Goal: Download file/media

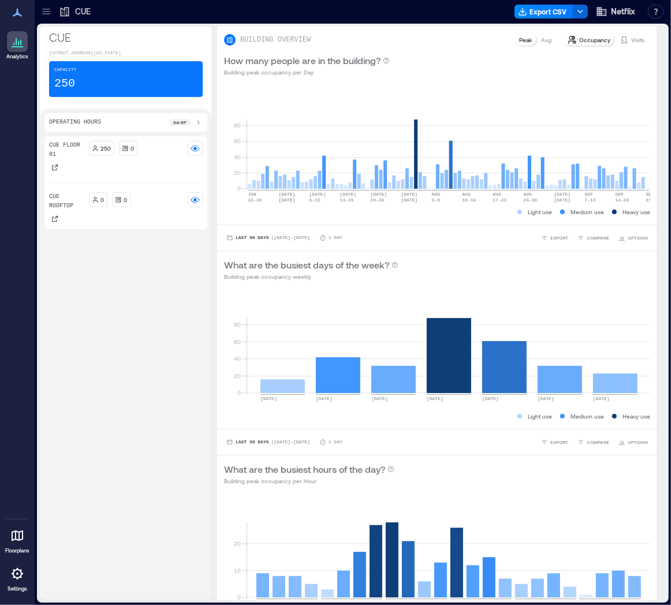
click at [44, 13] on icon at bounding box center [46, 12] width 12 height 12
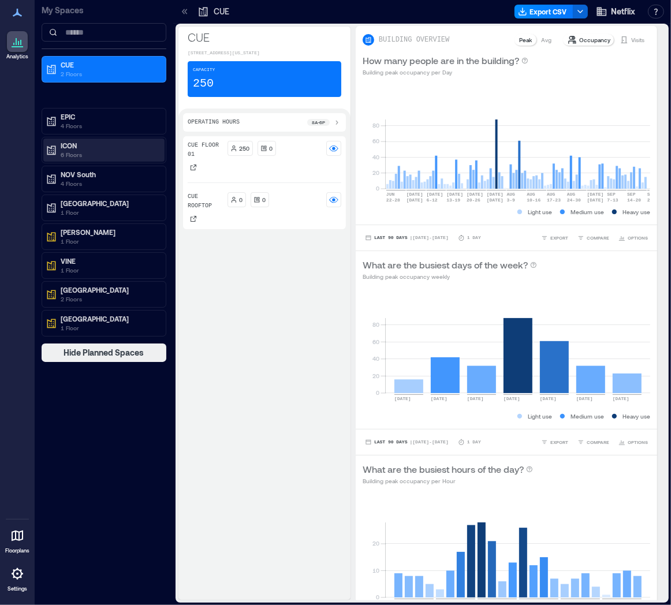
click at [96, 154] on p "6 Floors" at bounding box center [109, 154] width 97 height 9
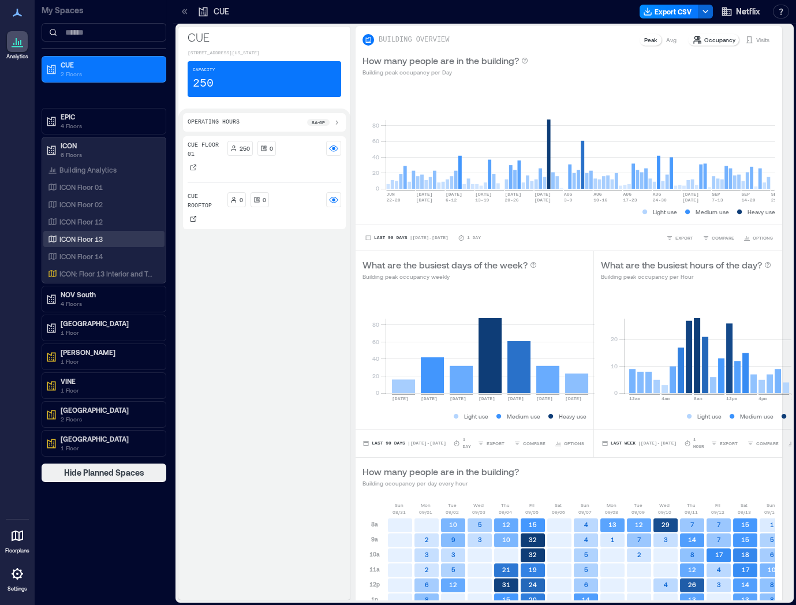
click at [85, 239] on p "ICON Floor 13" at bounding box center [80, 238] width 43 height 9
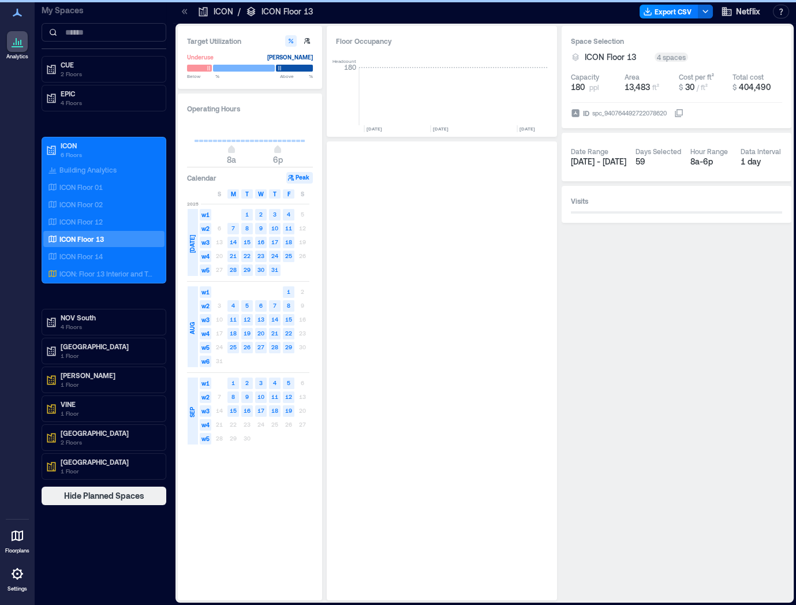
scroll to position [0, 4576]
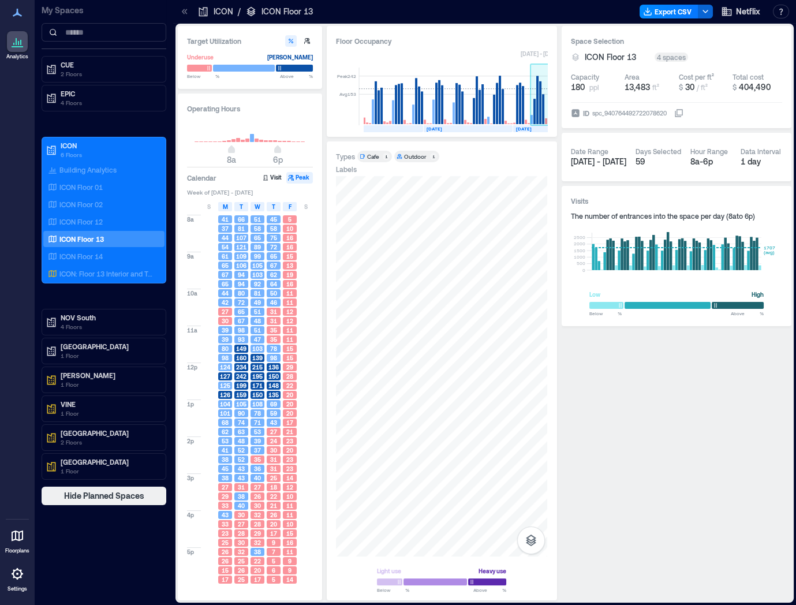
click at [533, 111] on rect at bounding box center [534, 111] width 2 height 25
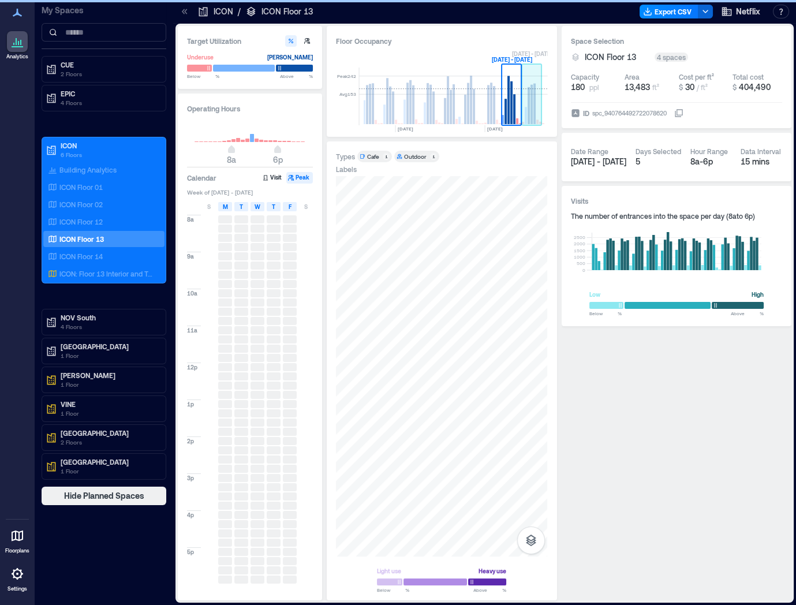
scroll to position [0, 4605]
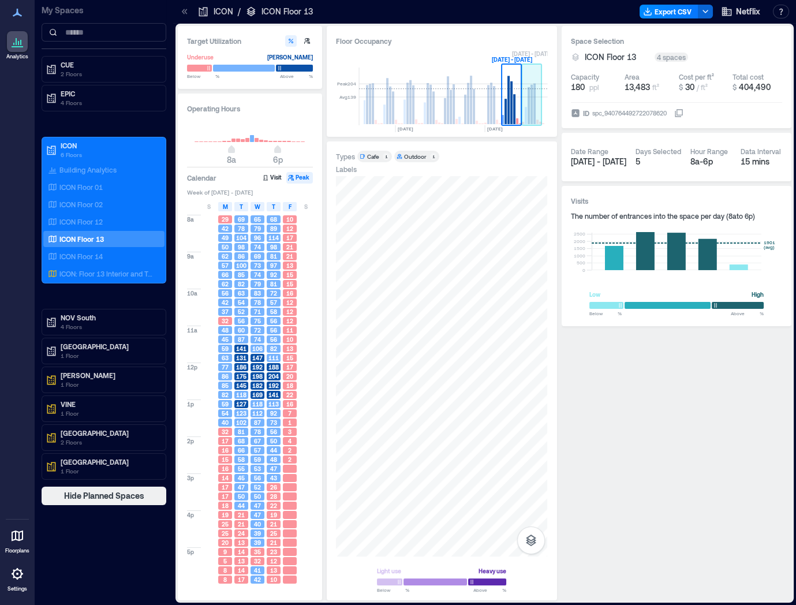
click at [528, 104] on rect at bounding box center [529, 105] width 2 height 37
click at [670, 12] on button "Export CSV" at bounding box center [669, 12] width 59 height 14
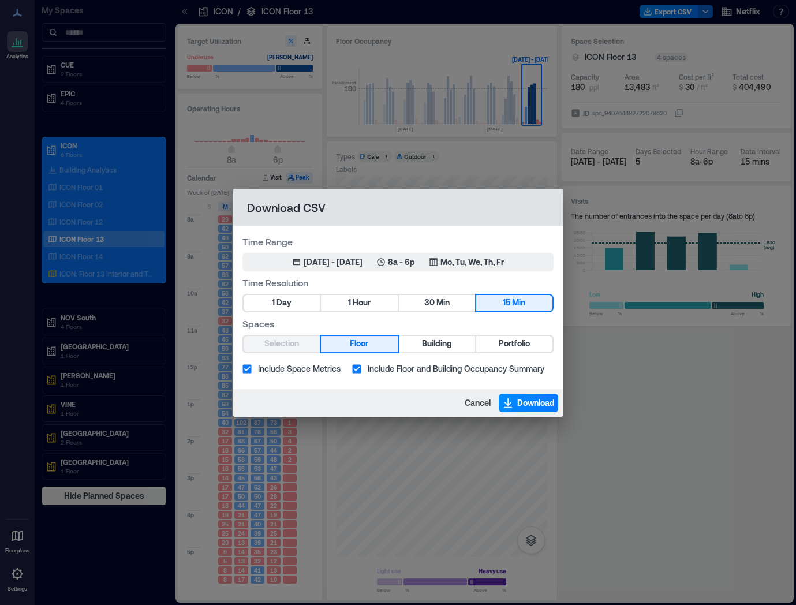
click at [210, 274] on div "Download CSV Time Range Sep 15, 2025 - [DATE] 8a - 6p Mo, Tu, We, Th, Fr Time R…" at bounding box center [398, 302] width 796 height 605
click at [263, 182] on div "Download CSV Time Range Sep 15, 2025 - [DATE] 8a - 6p Mo, Tu, We, Th, Fr Time R…" at bounding box center [398, 302] width 796 height 605
click at [477, 400] on span "Cancel" at bounding box center [478, 403] width 26 height 12
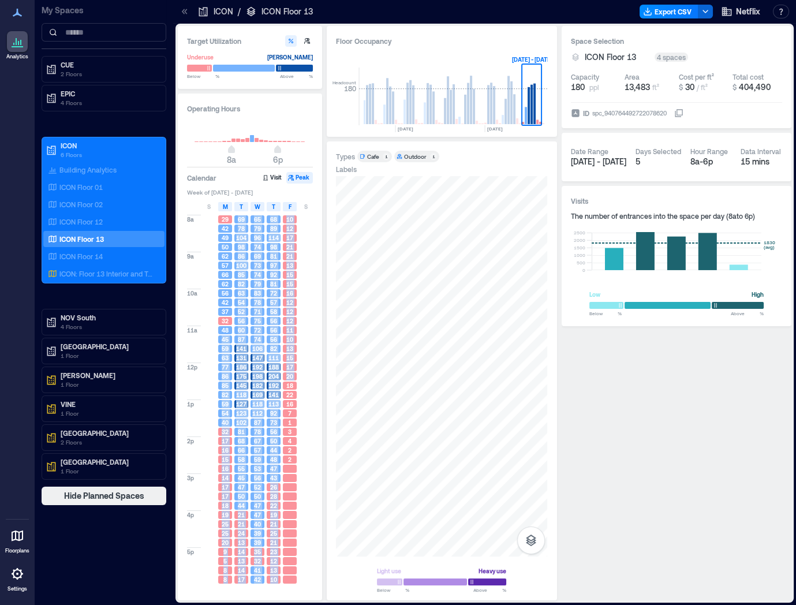
drag, startPoint x: 222, startPoint y: 337, endPoint x: 284, endPoint y: 383, distance: 76.8
click at [284, 383] on div "8a 9a 10a 11a 12p 1p 2p 3p 4p 5p 29 42 49 50 62 57 66 62 56 42 37 32 48 45 59 6…" at bounding box center [250, 398] width 127 height 372
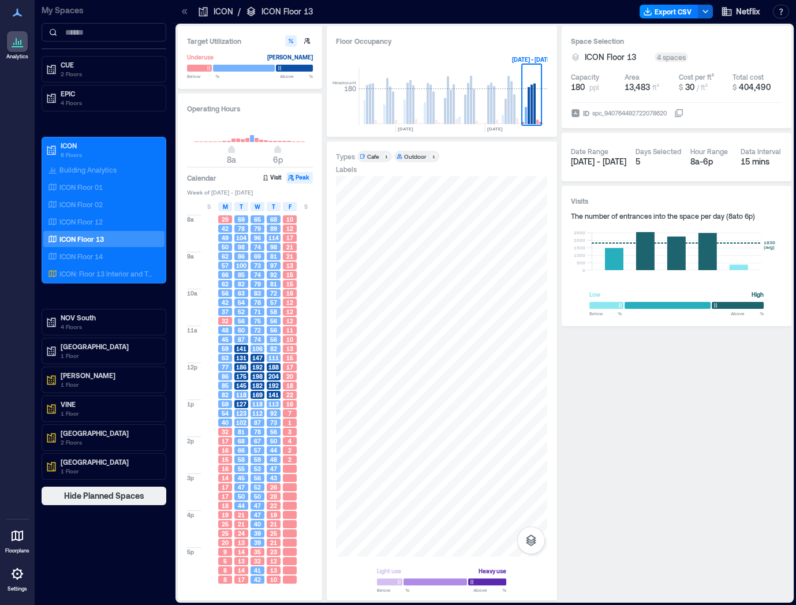
click at [317, 391] on div "8a 9a 10a 11a 12p 1p 2p 3p 4p 5p 29 42 49 50 62 57 66 62 56 42 37 32 48 45 59 6…" at bounding box center [253, 401] width 133 height 379
click at [670, 13] on button "Export CSV" at bounding box center [669, 12] width 59 height 14
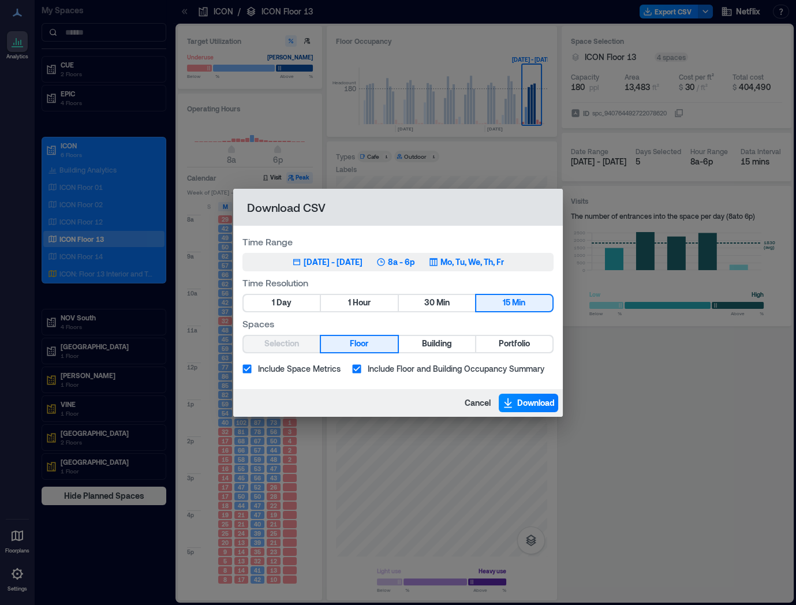
click at [408, 266] on div "8a - 6p" at bounding box center [395, 262] width 39 height 12
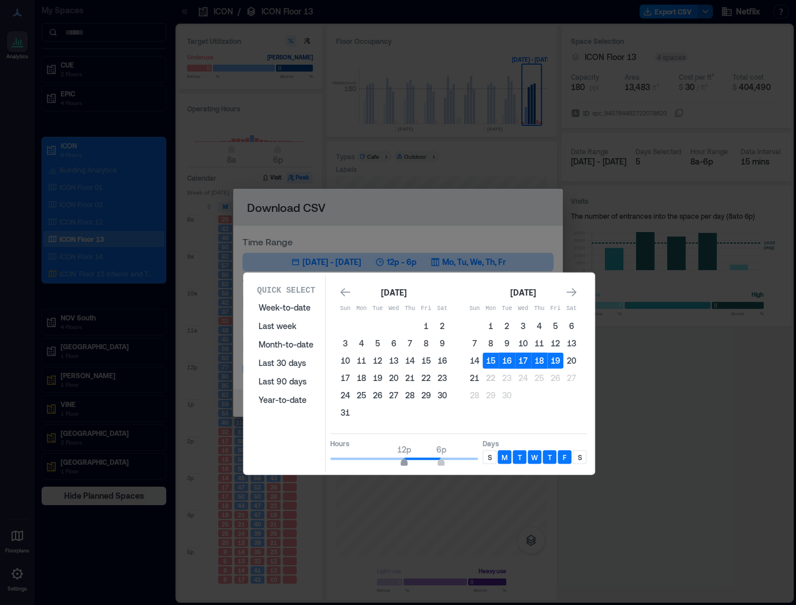
type input "**"
drag, startPoint x: 378, startPoint y: 454, endPoint x: 398, endPoint y: 460, distance: 21.7
click at [398, 461] on span "11a" at bounding box center [397, 463] width 7 height 5
type input "**"
drag, startPoint x: 440, startPoint y: 460, endPoint x: 418, endPoint y: 461, distance: 21.9
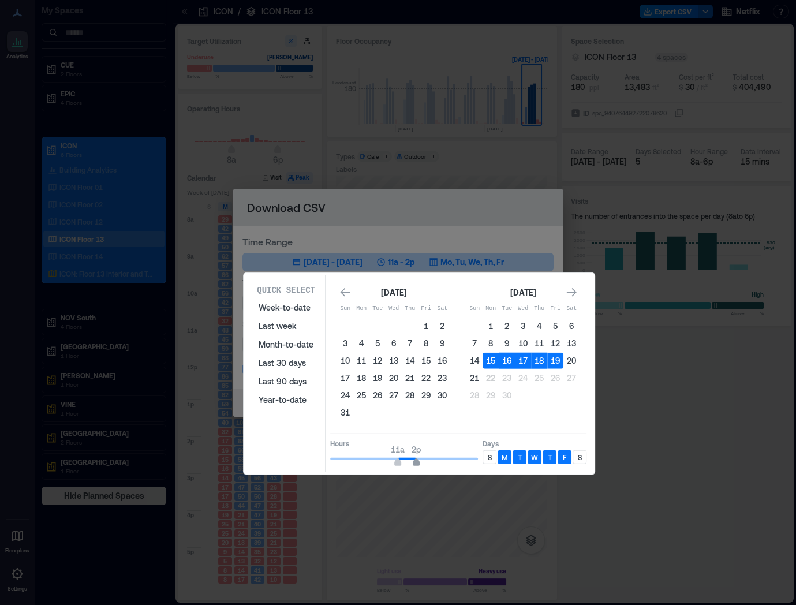
click at [418, 461] on span "2p" at bounding box center [416, 463] width 7 height 5
click at [504, 454] on p "M" at bounding box center [505, 457] width 6 height 9
click at [564, 457] on p "F" at bounding box center [564, 457] width 3 height 9
click at [489, 325] on button "1" at bounding box center [491, 326] width 16 height 16
click at [555, 359] on button "19" at bounding box center [555, 361] width 16 height 16
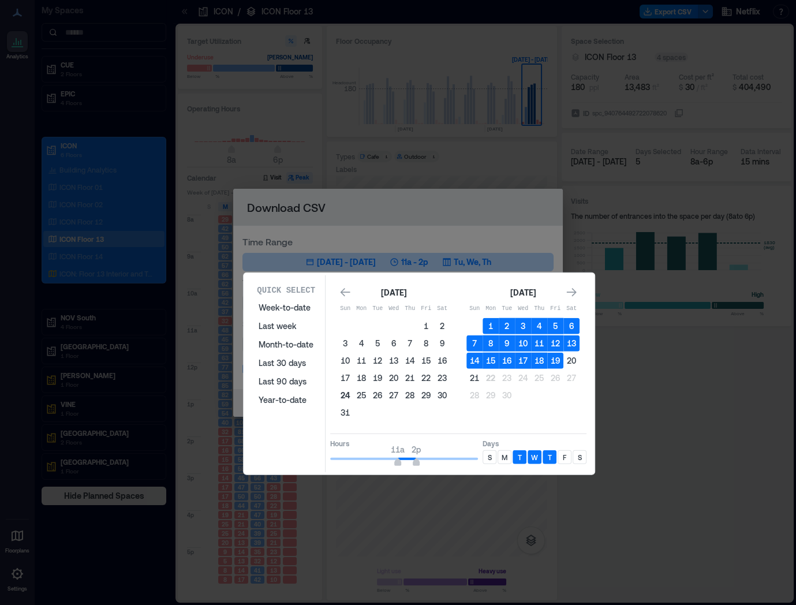
click at [342, 395] on button "24" at bounding box center [345, 395] width 16 height 16
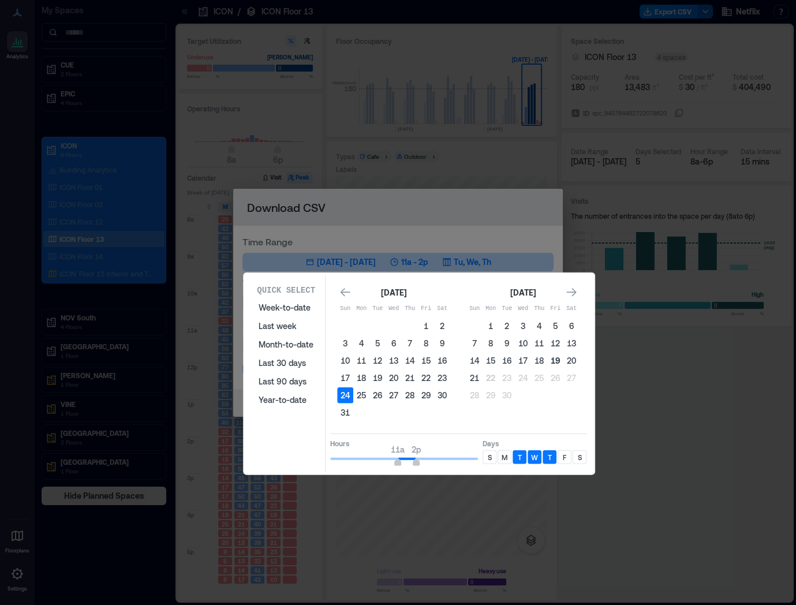
click at [555, 359] on button "19" at bounding box center [555, 361] width 16 height 16
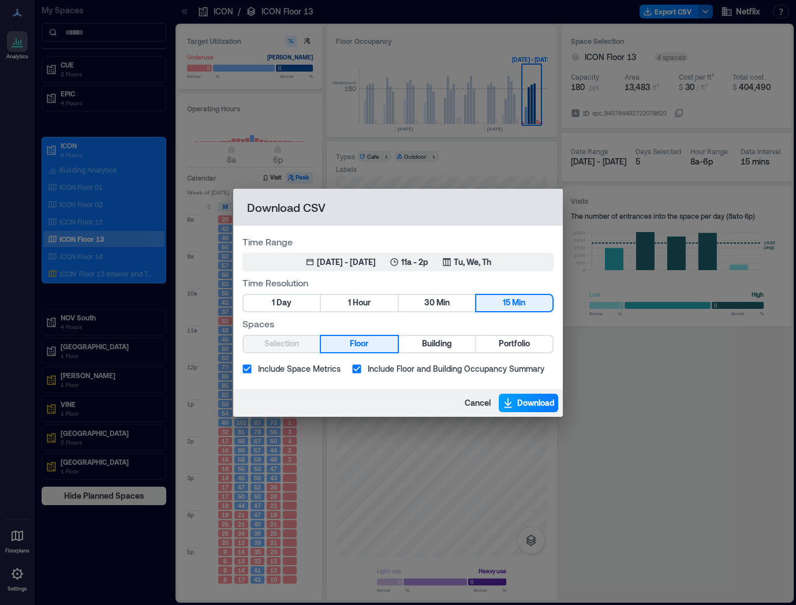
click at [532, 408] on span "Download" at bounding box center [536, 403] width 38 height 12
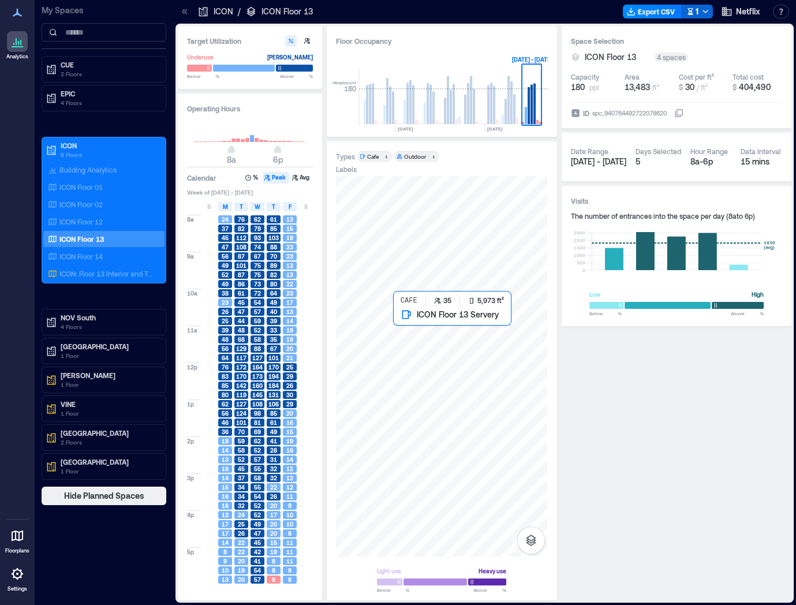
click at [437, 322] on div at bounding box center [441, 366] width 211 height 380
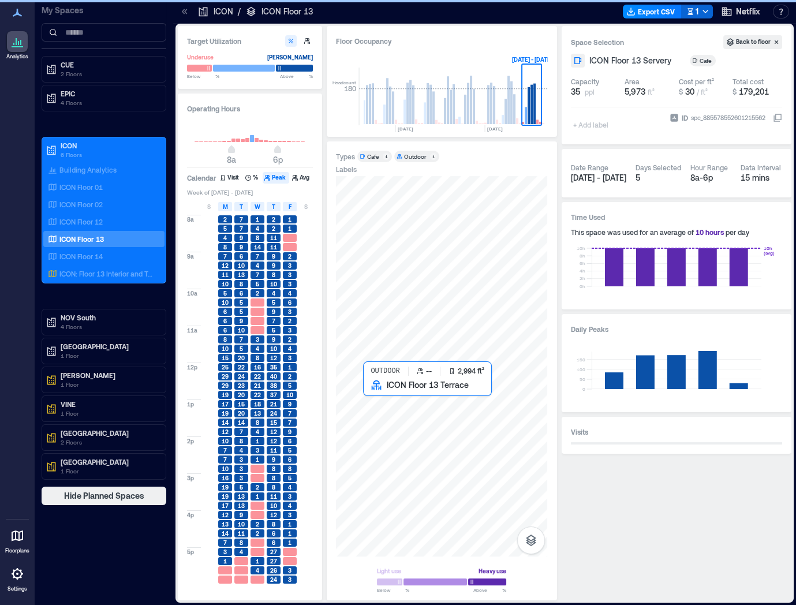
click at [441, 401] on div at bounding box center [441, 366] width 211 height 380
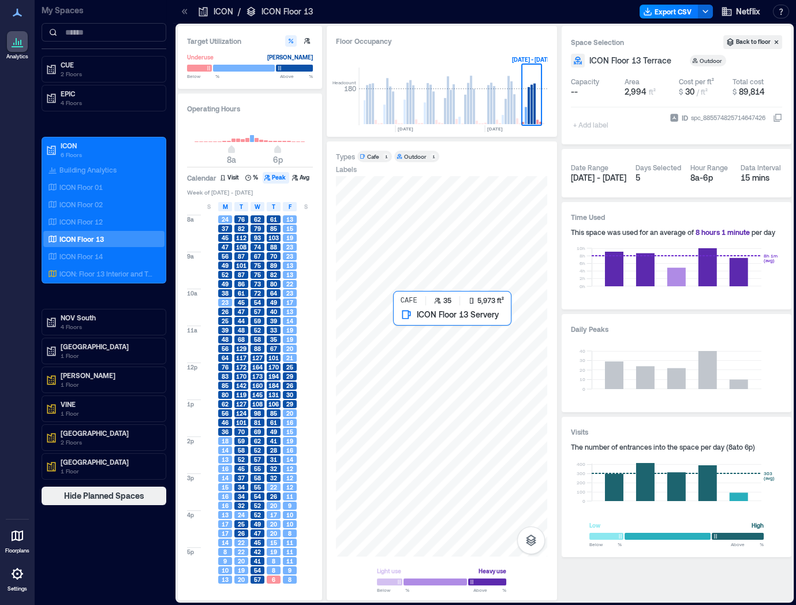
click at [458, 352] on div at bounding box center [441, 366] width 211 height 380
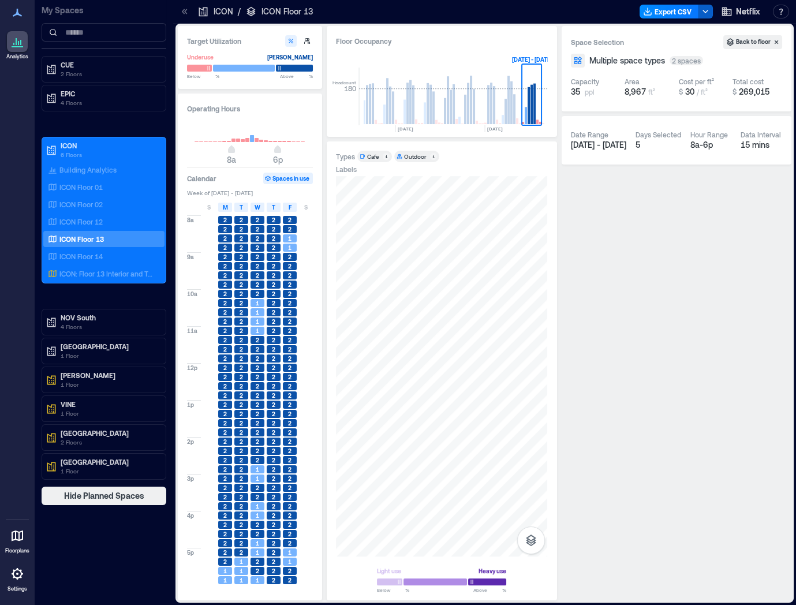
click at [670, 14] on icon "button" at bounding box center [705, 11] width 9 height 9
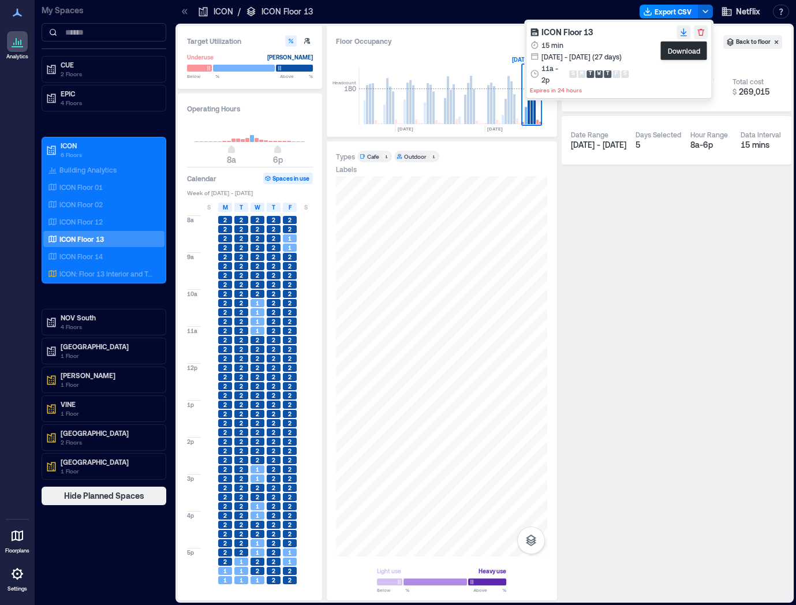
click at [670, 32] on icon "button" at bounding box center [683, 32] width 9 height 9
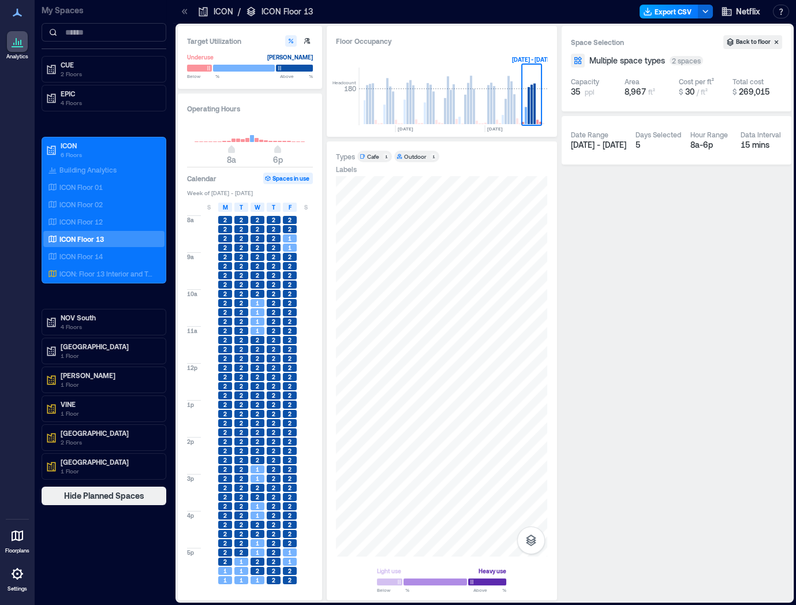
click at [670, 14] on button "Export CSV" at bounding box center [669, 12] width 59 height 14
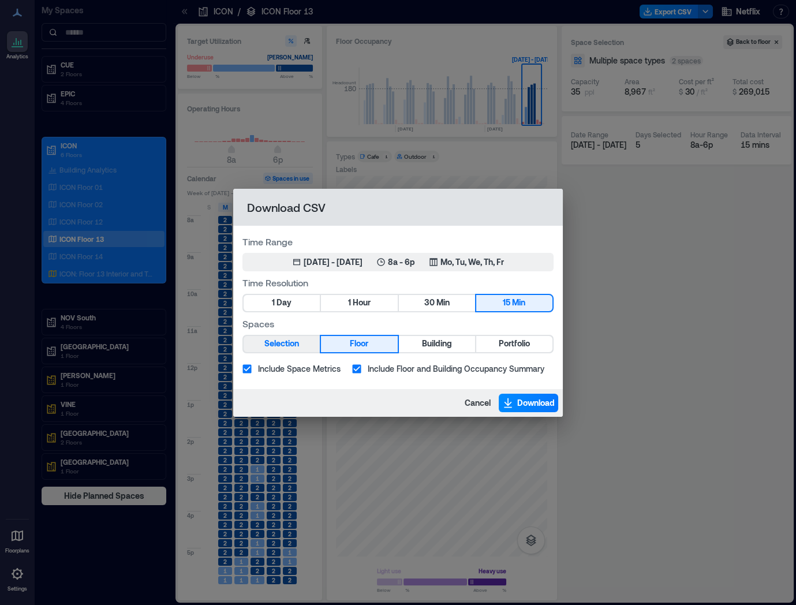
click at [313, 338] on button "Selection" at bounding box center [282, 344] width 76 height 16
click at [362, 250] on div "Time Range Sep 15, 2025 - [DATE] 8a - 6p Mo, Tu, We, Th, Fr" at bounding box center [397, 253] width 311 height 36
click at [356, 261] on div "[DATE] - [DATE]" at bounding box center [333, 262] width 59 height 12
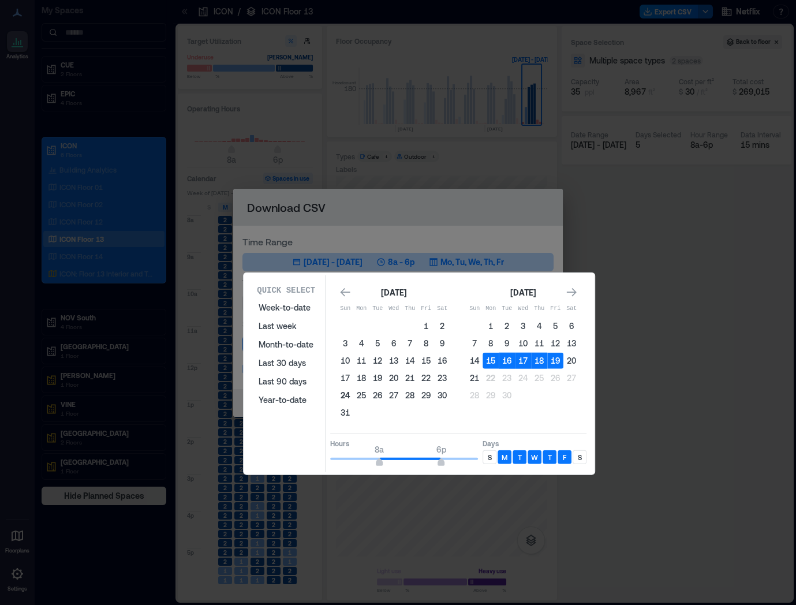
click at [344, 388] on button "24" at bounding box center [345, 395] width 16 height 16
click at [560, 357] on button "19" at bounding box center [555, 361] width 16 height 16
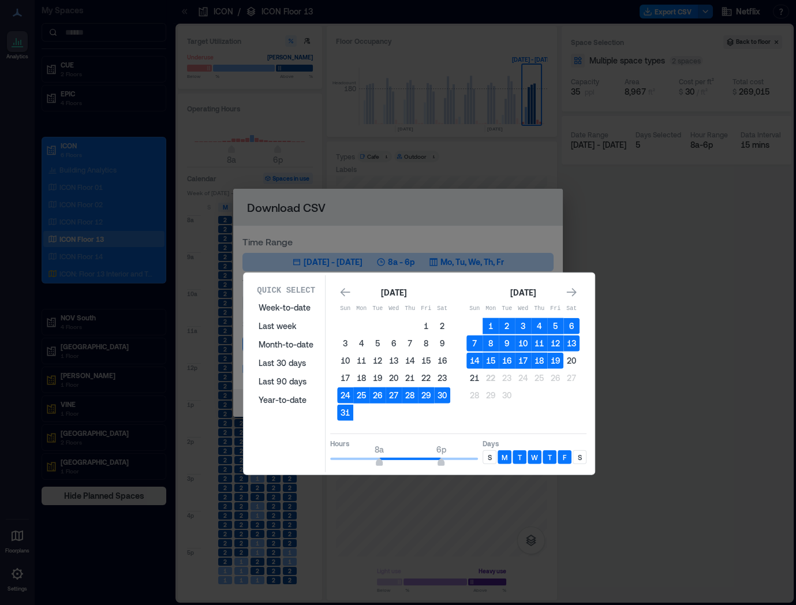
click at [521, 454] on div "T" at bounding box center [520, 457] width 14 height 14
click at [518, 454] on p "T" at bounding box center [520, 457] width 4 height 9
click at [507, 454] on div "M" at bounding box center [505, 457] width 14 height 14
click at [559, 459] on div "F" at bounding box center [565, 457] width 14 height 14
type input "**"
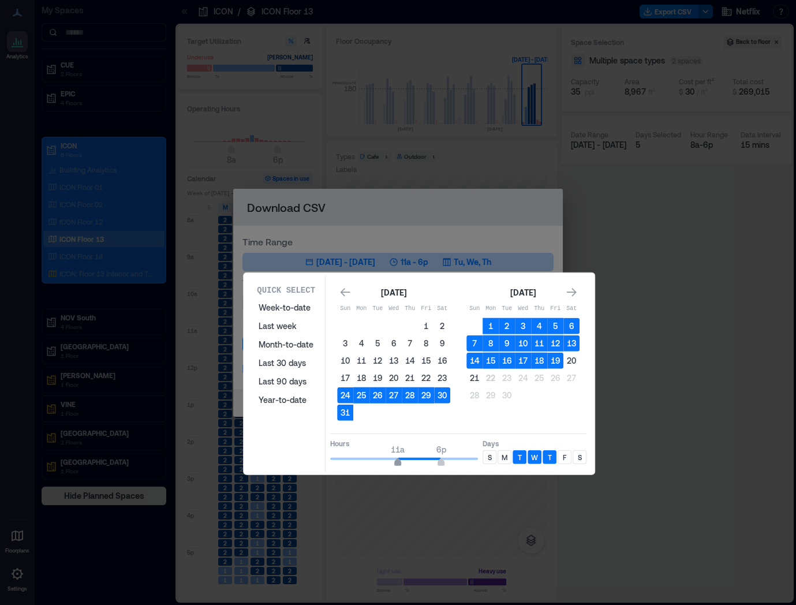
drag, startPoint x: 380, startPoint y: 462, endPoint x: 398, endPoint y: 461, distance: 18.5
click at [398, 461] on span "11a" at bounding box center [397, 463] width 7 height 5
type input "**"
drag, startPoint x: 440, startPoint y: 460, endPoint x: 417, endPoint y: 460, distance: 22.5
click at [417, 461] on span "2p" at bounding box center [416, 463] width 7 height 5
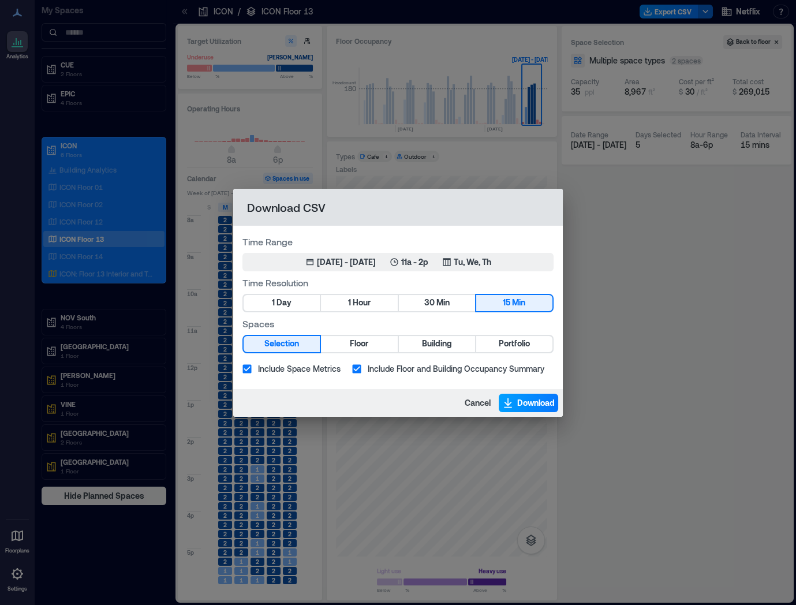
click at [525, 403] on span "Download" at bounding box center [536, 403] width 38 height 12
